Goal: Task Accomplishment & Management: Complete application form

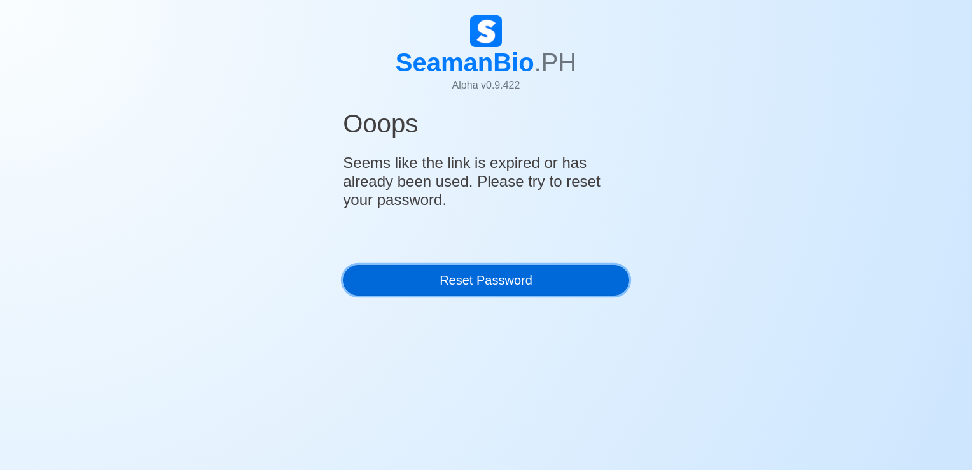
drag, startPoint x: 563, startPoint y: 272, endPoint x: 568, endPoint y: 261, distance: 12.0
click at [563, 272] on link "Reset Password" at bounding box center [486, 280] width 286 height 31
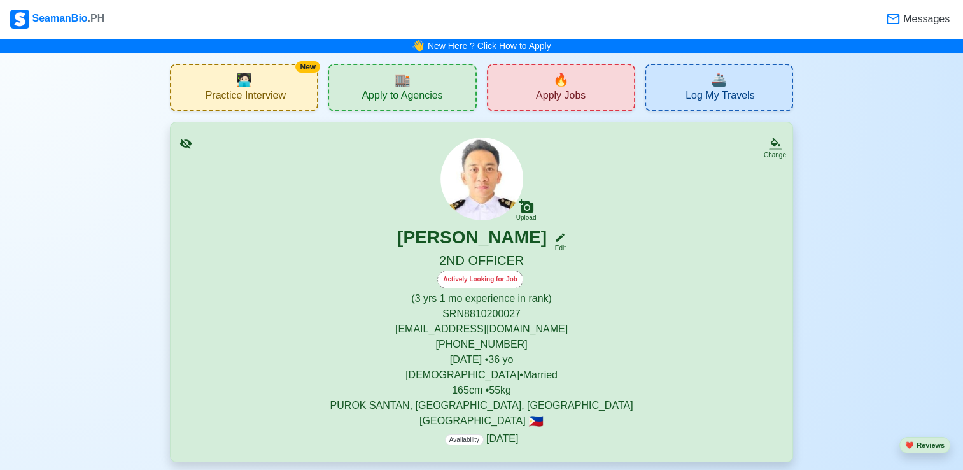
click at [576, 95] on span "Apply Jobs" at bounding box center [561, 97] width 50 height 16
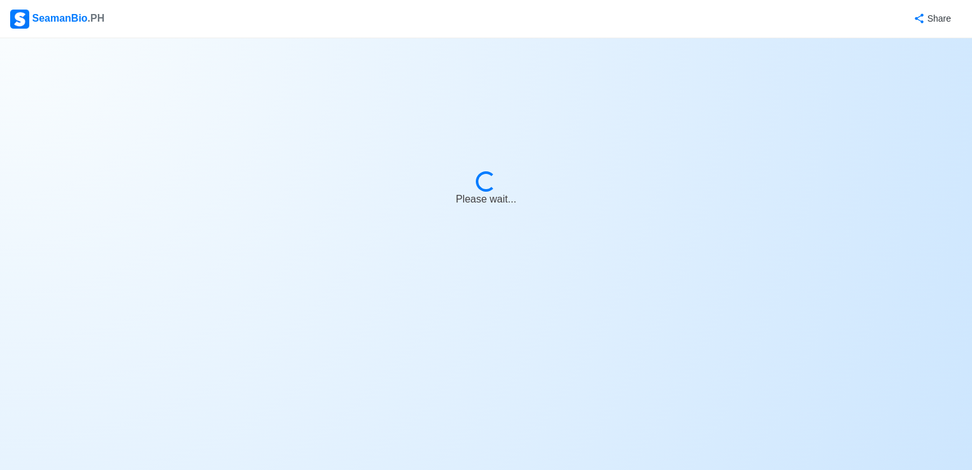
select select "2nd Officer"
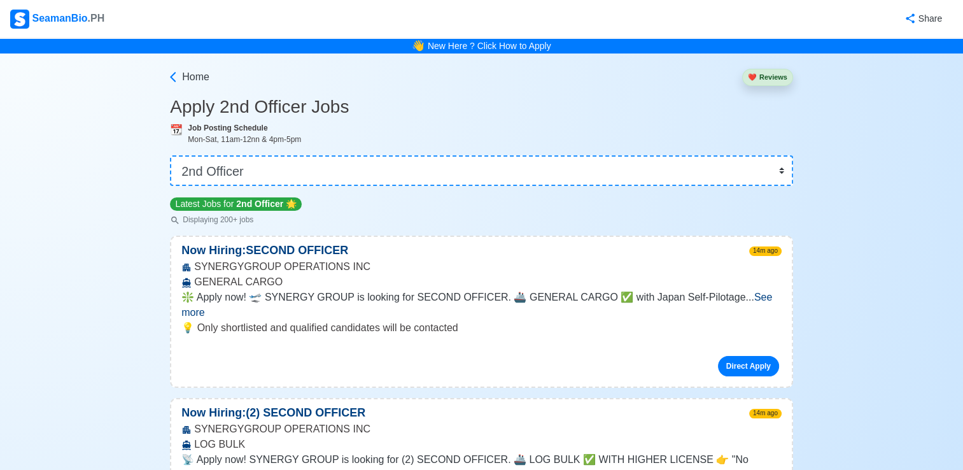
click at [745, 297] on span "See more" at bounding box center [476, 304] width 590 height 26
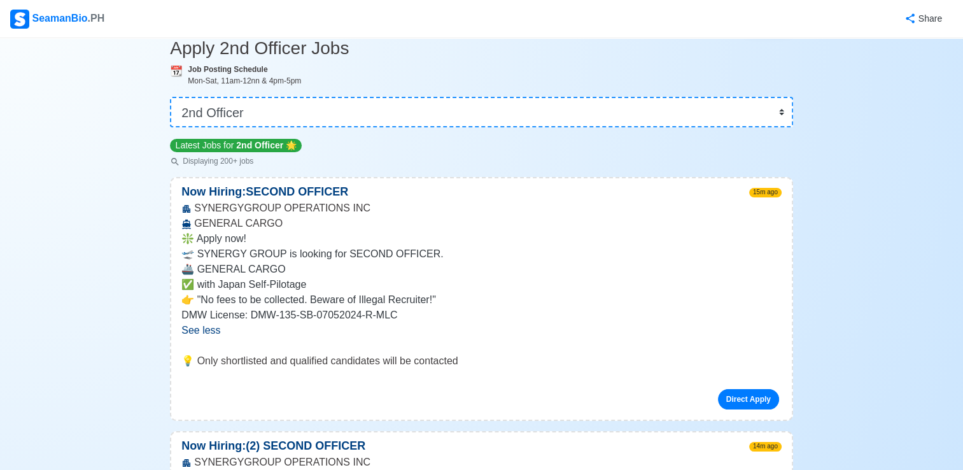
scroll to position [64, 0]
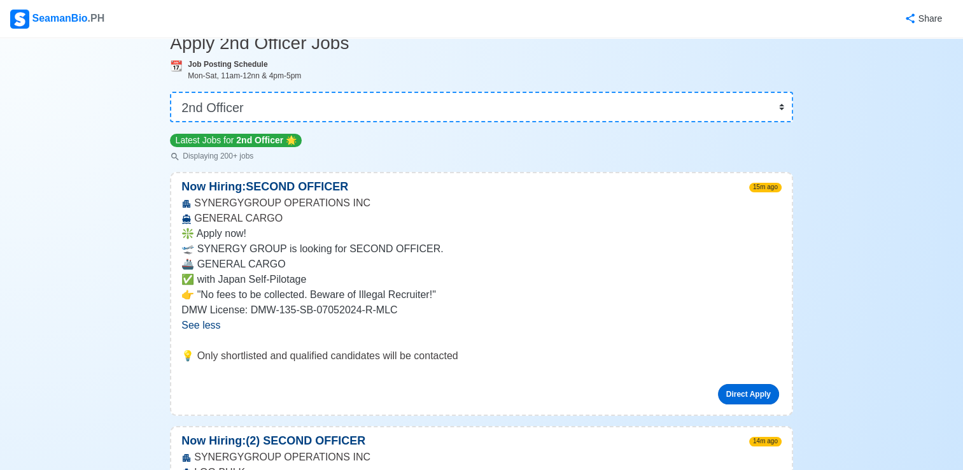
click at [728, 389] on link "Direct Apply" at bounding box center [748, 394] width 61 height 20
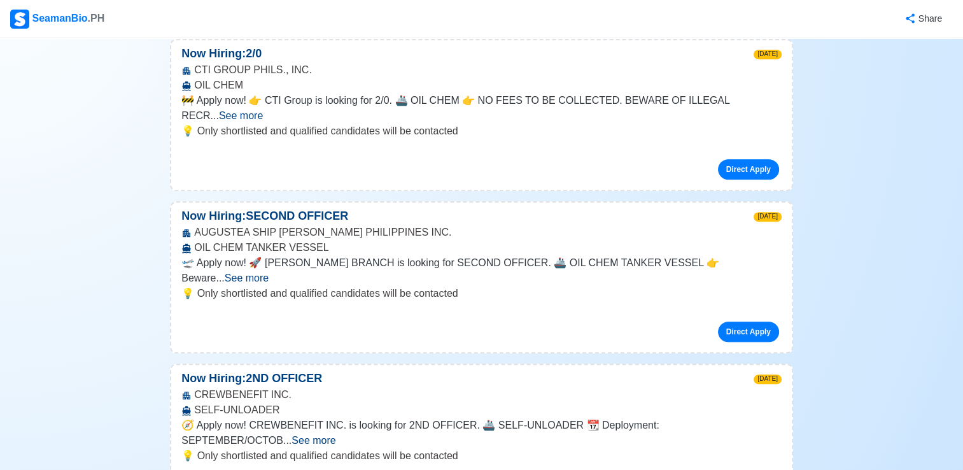
scroll to position [636, 0]
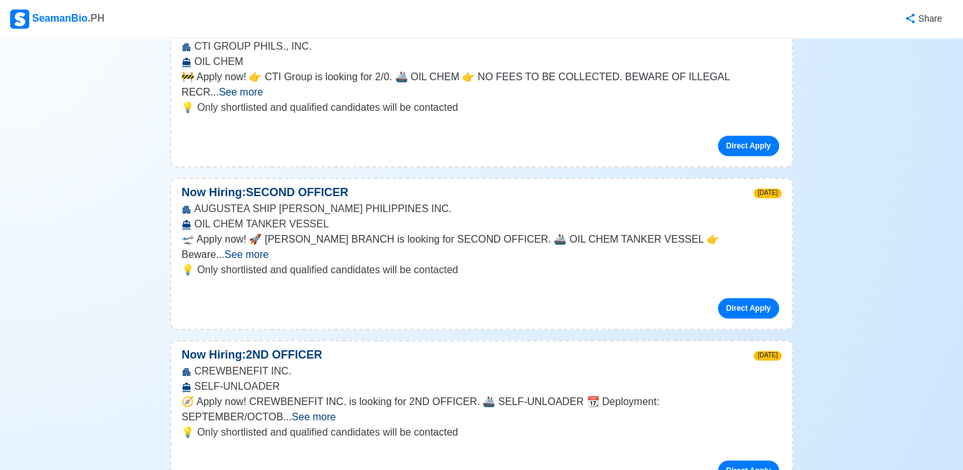
click at [335, 411] on span "See more" at bounding box center [313, 416] width 44 height 11
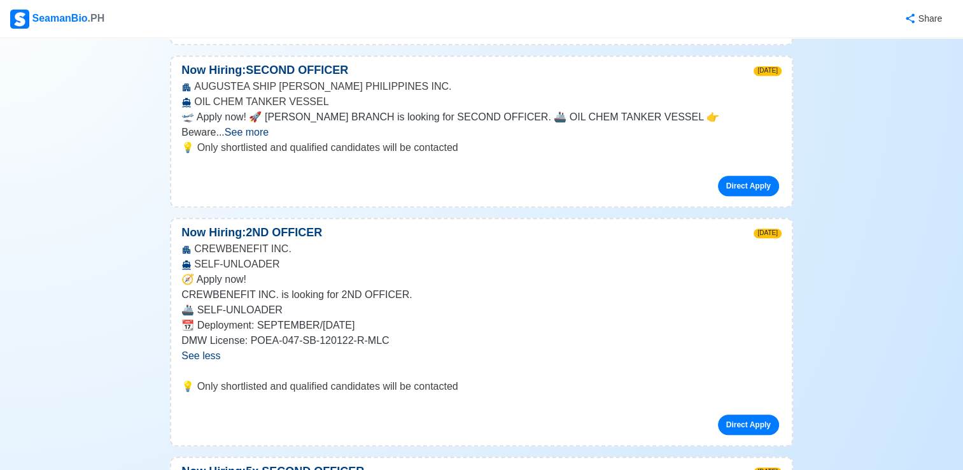
scroll to position [763, 0]
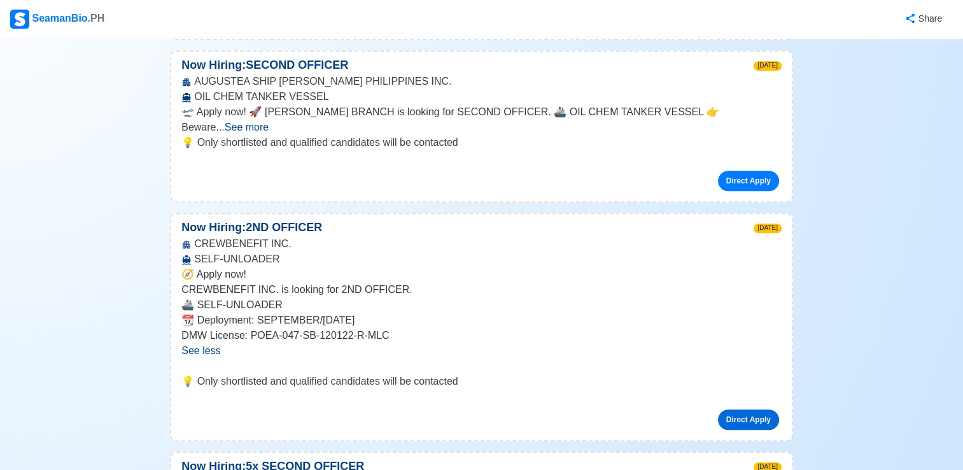
click at [749, 409] on link "Direct Apply" at bounding box center [748, 419] width 61 height 20
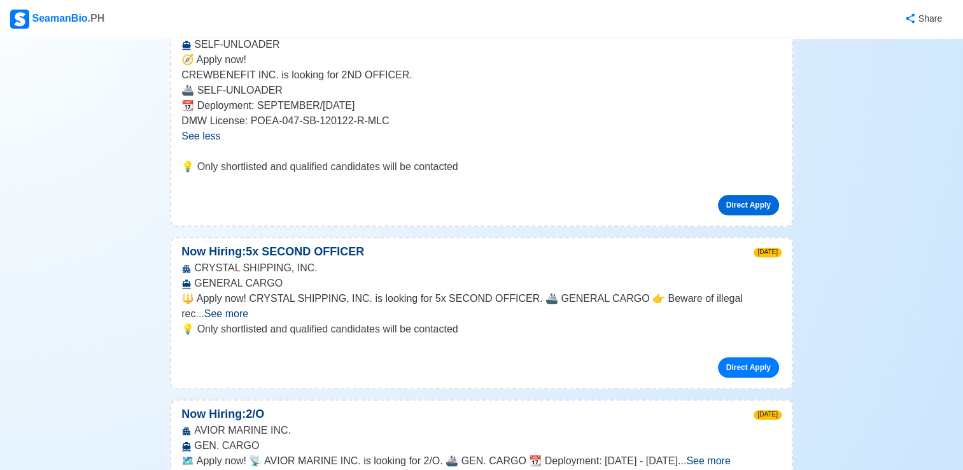
scroll to position [1018, 0]
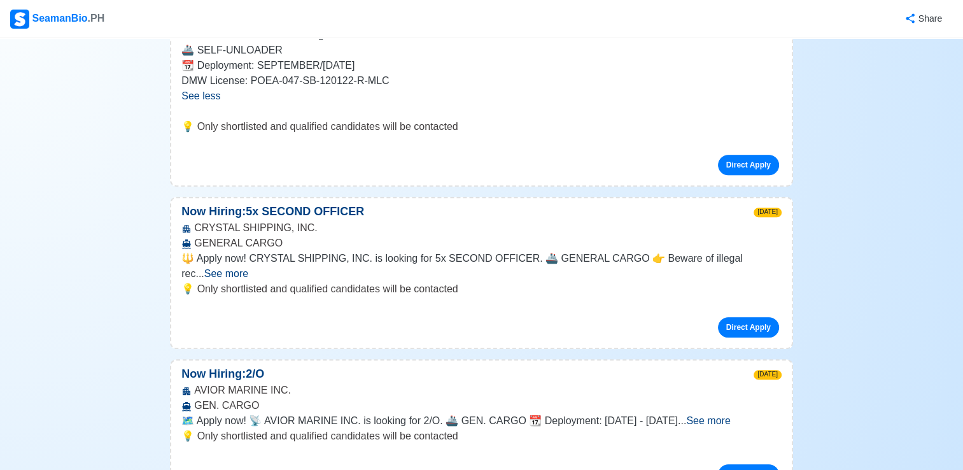
click at [248, 268] on span "See more" at bounding box center [226, 273] width 44 height 11
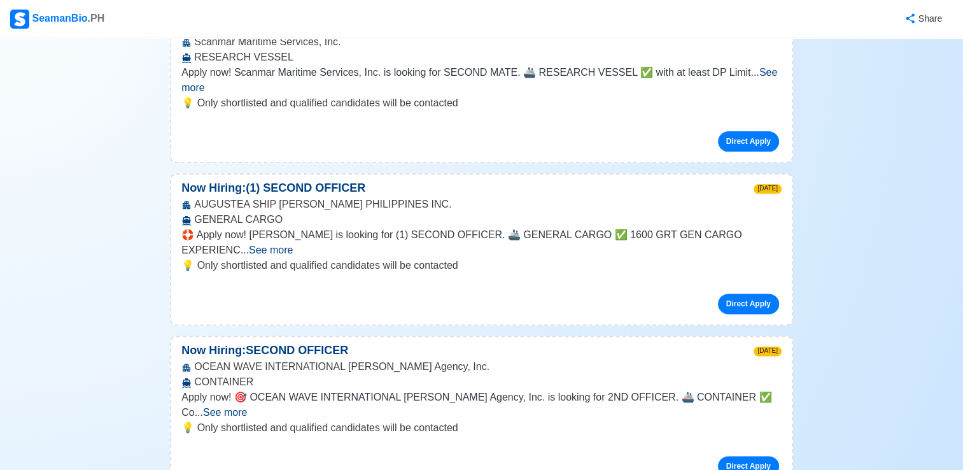
scroll to position [1591, 0]
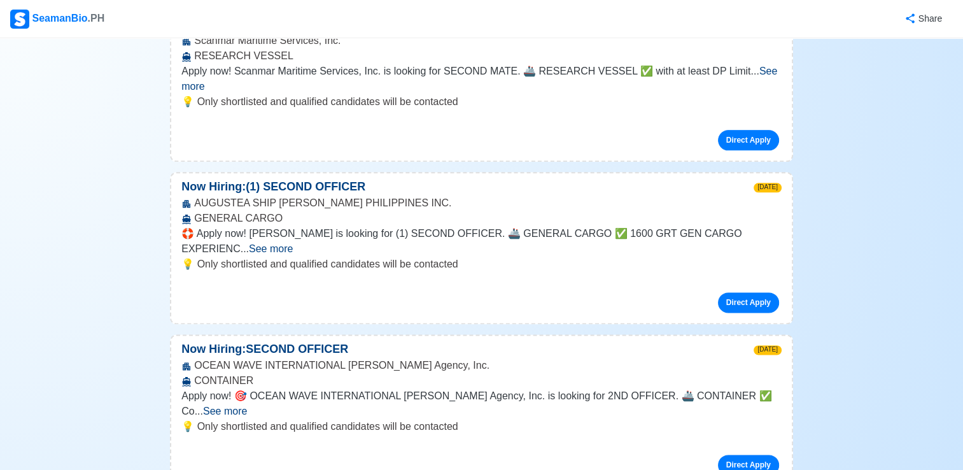
click at [293, 243] on span "See more" at bounding box center [271, 248] width 44 height 11
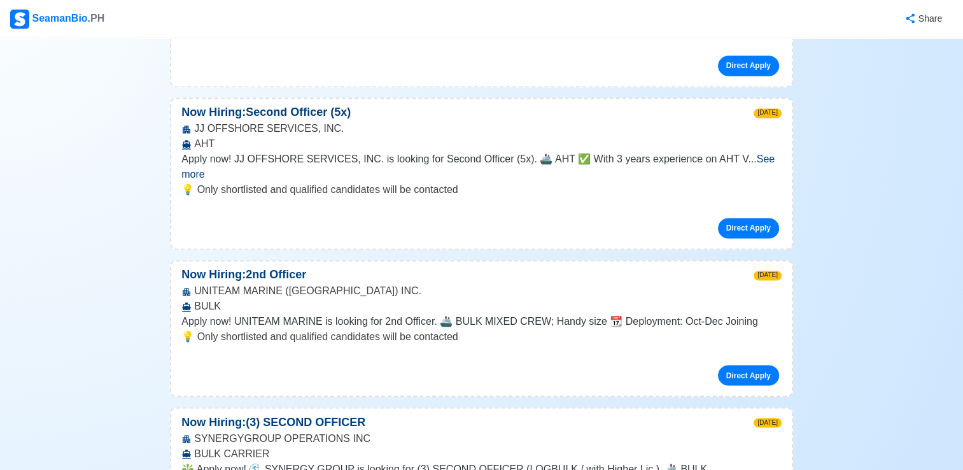
scroll to position [2100, 0]
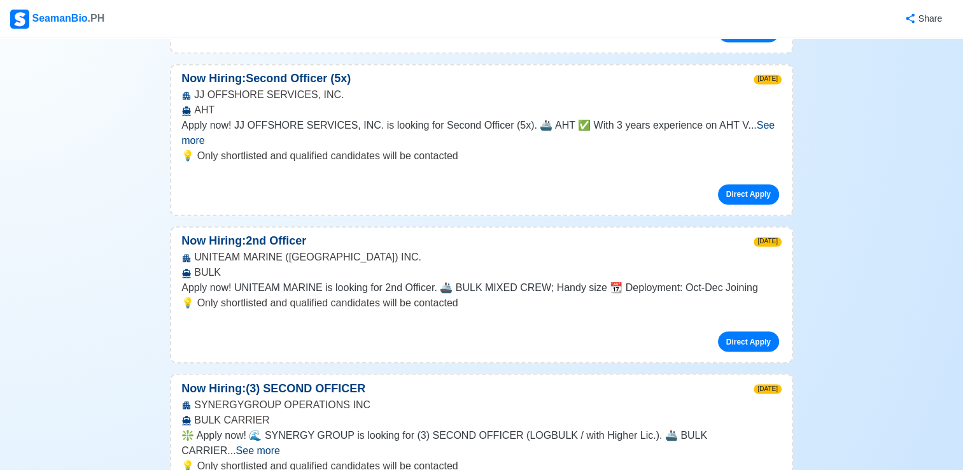
click at [280, 444] on span "See more" at bounding box center [258, 449] width 44 height 11
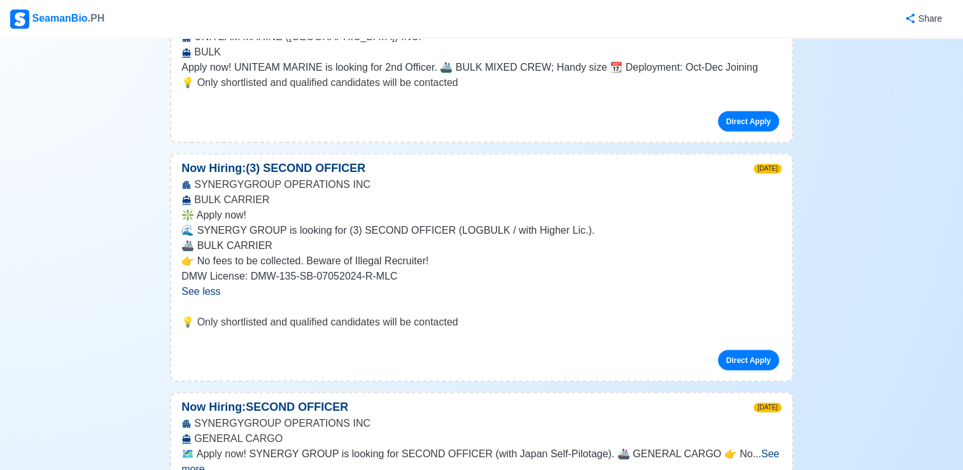
scroll to position [2354, 0]
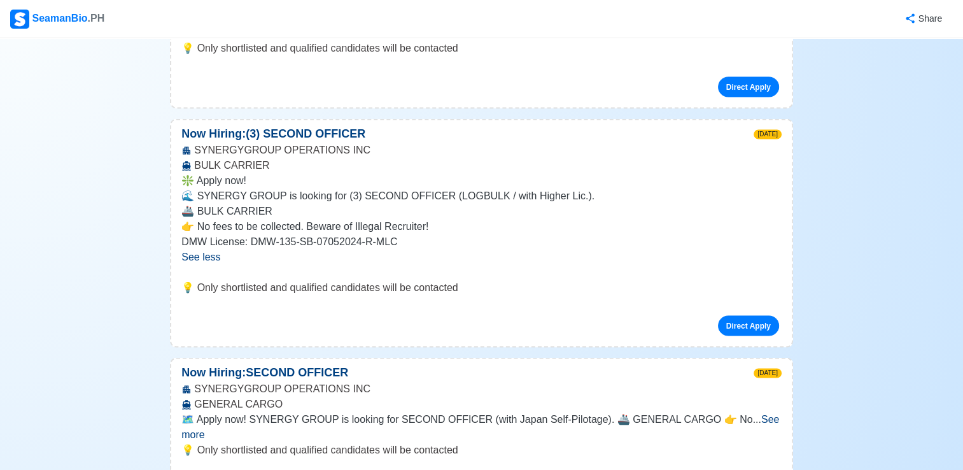
click at [748, 413] on span "See more" at bounding box center [479, 426] width 597 height 26
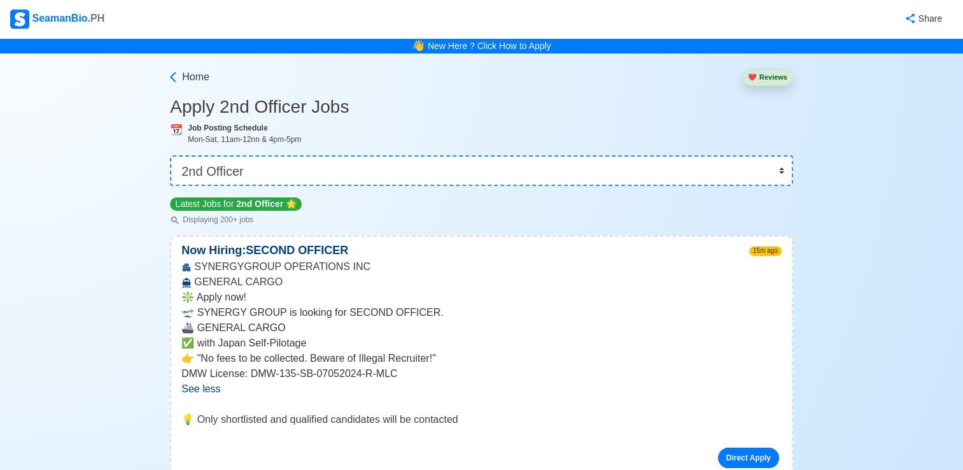
scroll to position [0, 0]
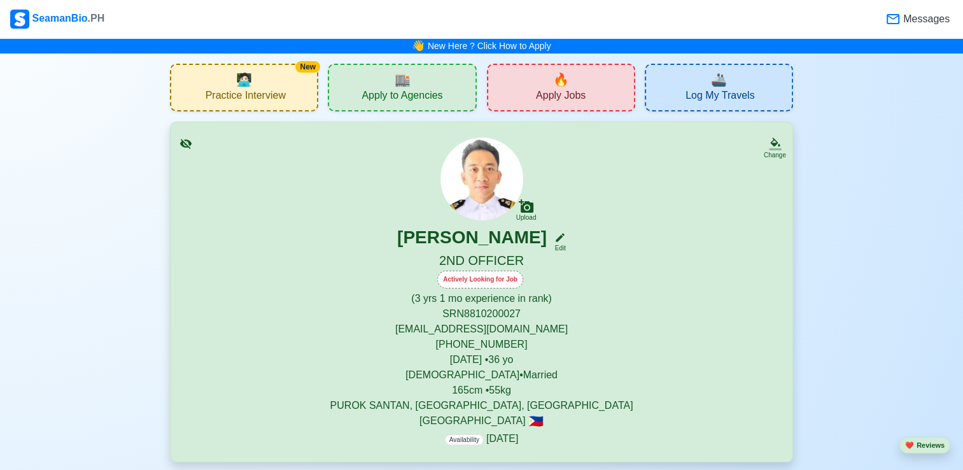
click at [291, 95] on div "New 🧑🏻‍💻 Practice Interview" at bounding box center [244, 88] width 148 height 48
click at [389, 101] on span "Apply to Agencies" at bounding box center [401, 97] width 81 height 16
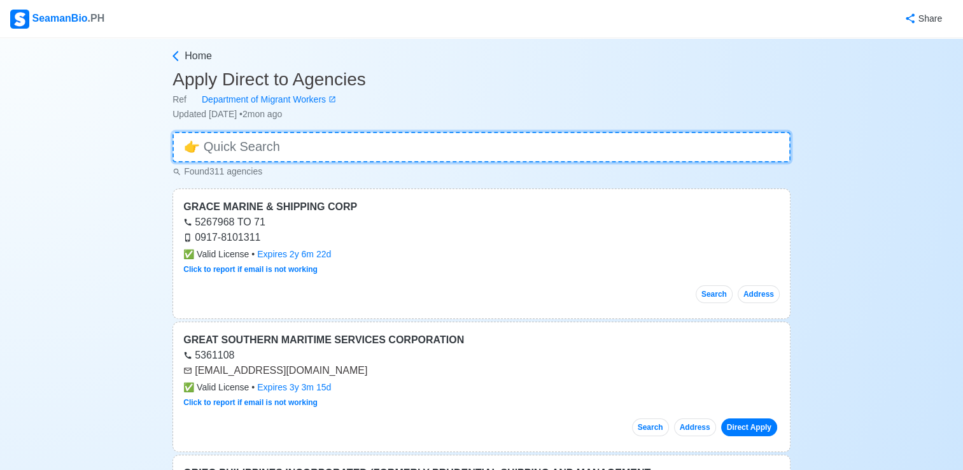
click at [510, 140] on input at bounding box center [481, 147] width 618 height 31
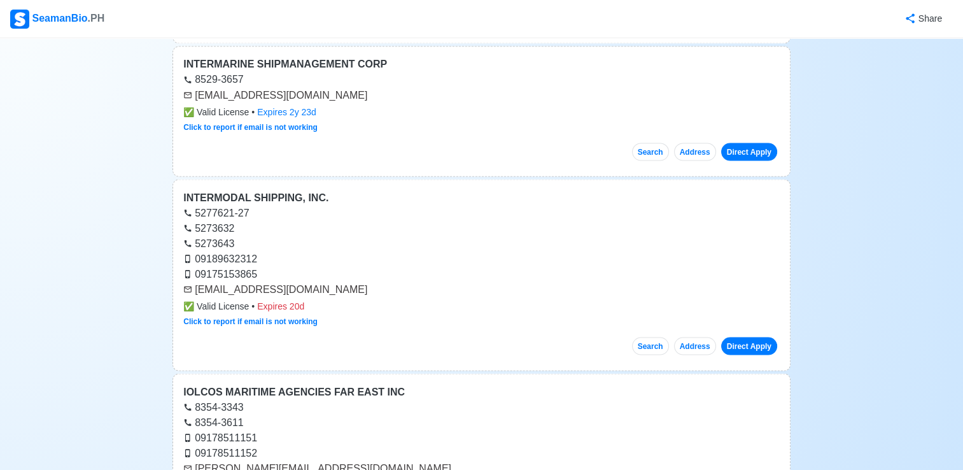
scroll to position [2354, 0]
